Goal: Navigation & Orientation: Find specific page/section

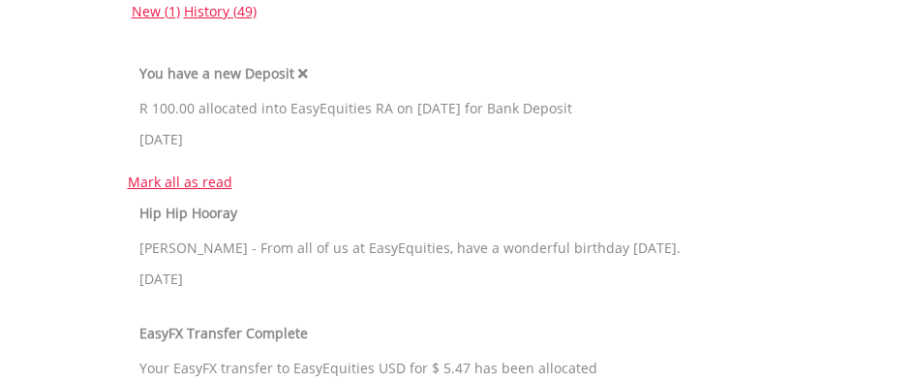
scroll to position [322, 0]
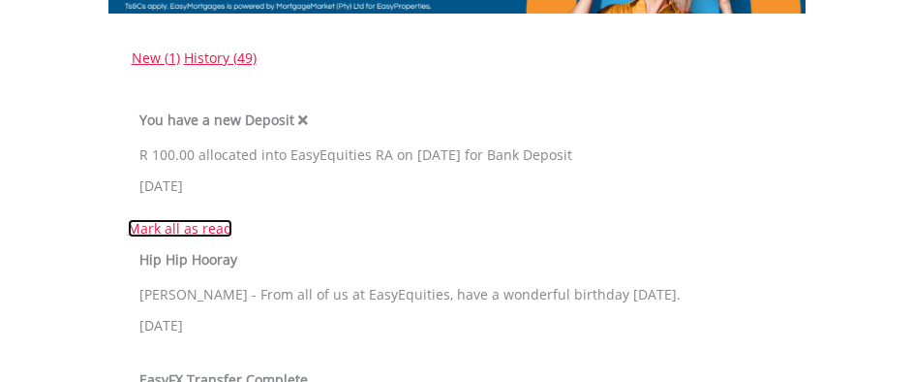
click at [172, 229] on link "Mark all as read" at bounding box center [180, 228] width 105 height 18
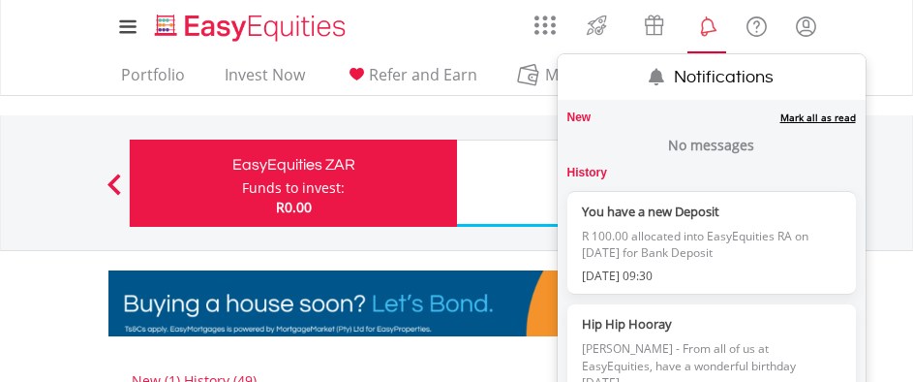
click at [707, 36] on lord-icon "Notifications" at bounding box center [707, 27] width 24 height 24
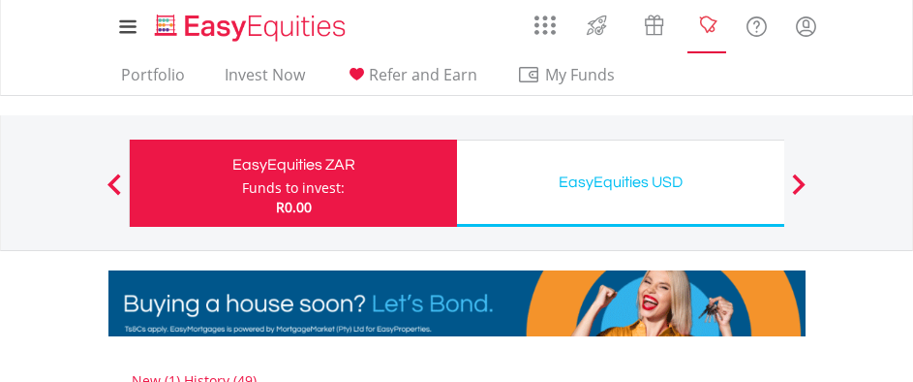
click at [707, 36] on lord-icon "Notifications" at bounding box center [707, 27] width 24 height 24
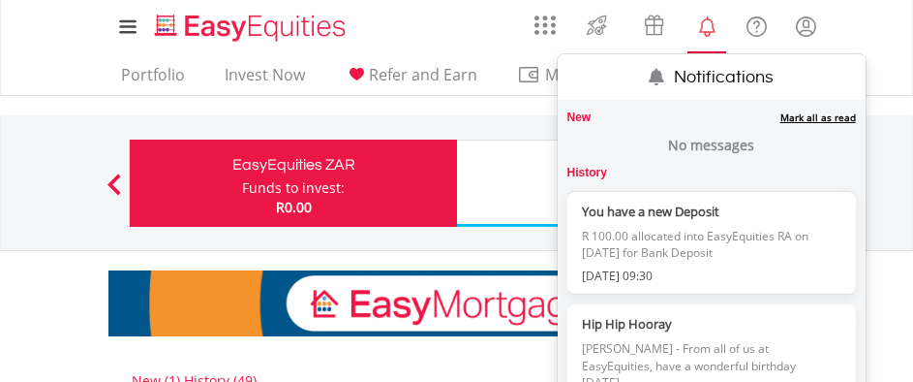
click at [708, 35] on lord-icon "Notifications" at bounding box center [707, 27] width 24 height 24
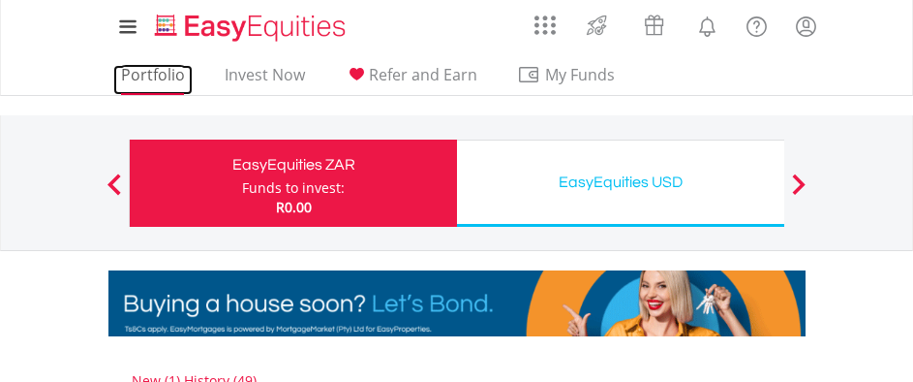
click at [138, 84] on link "Portfolio" at bounding box center [152, 80] width 79 height 30
